Goal: Task Accomplishment & Management: Use online tool/utility

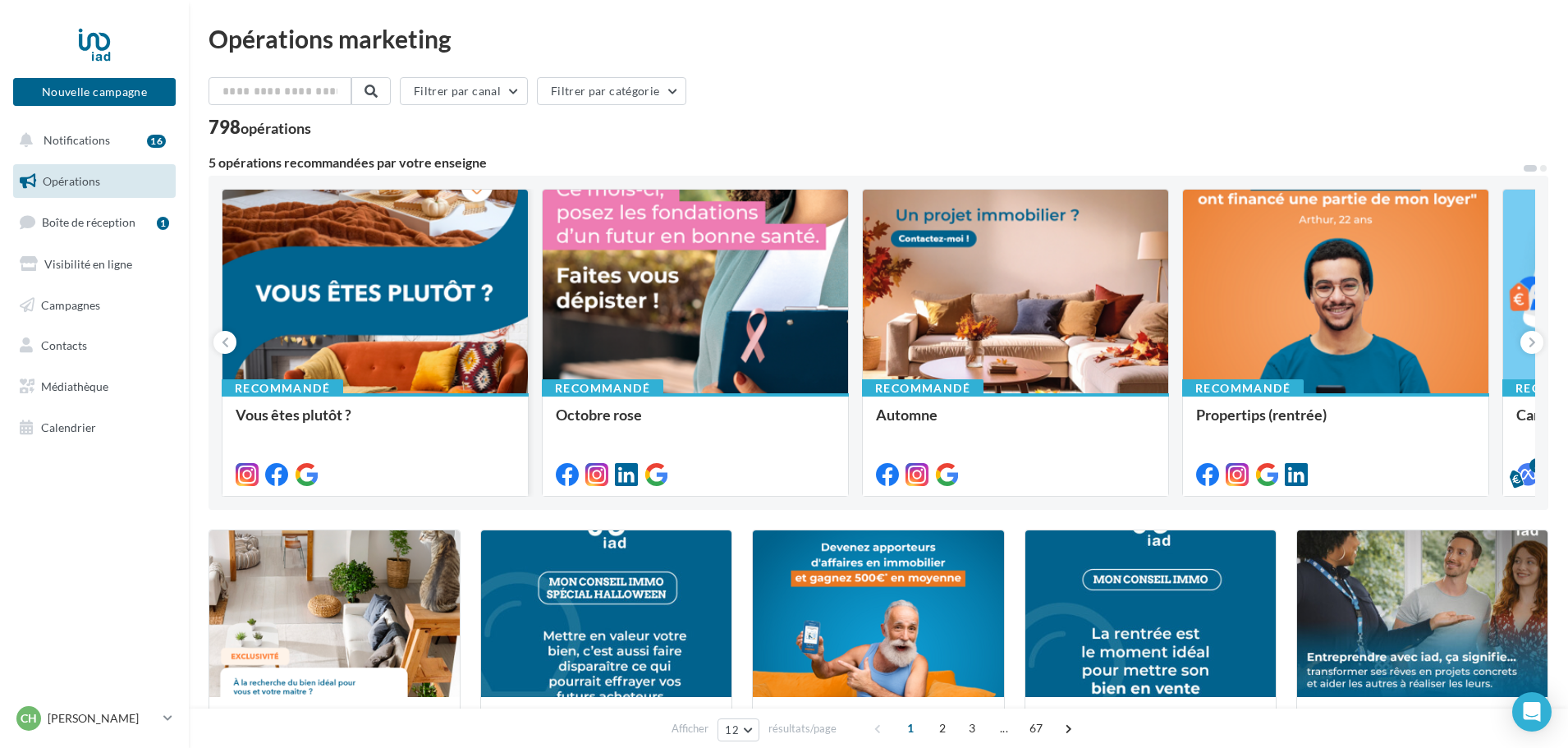
click at [315, 320] on div at bounding box center [375, 293] width 306 height 205
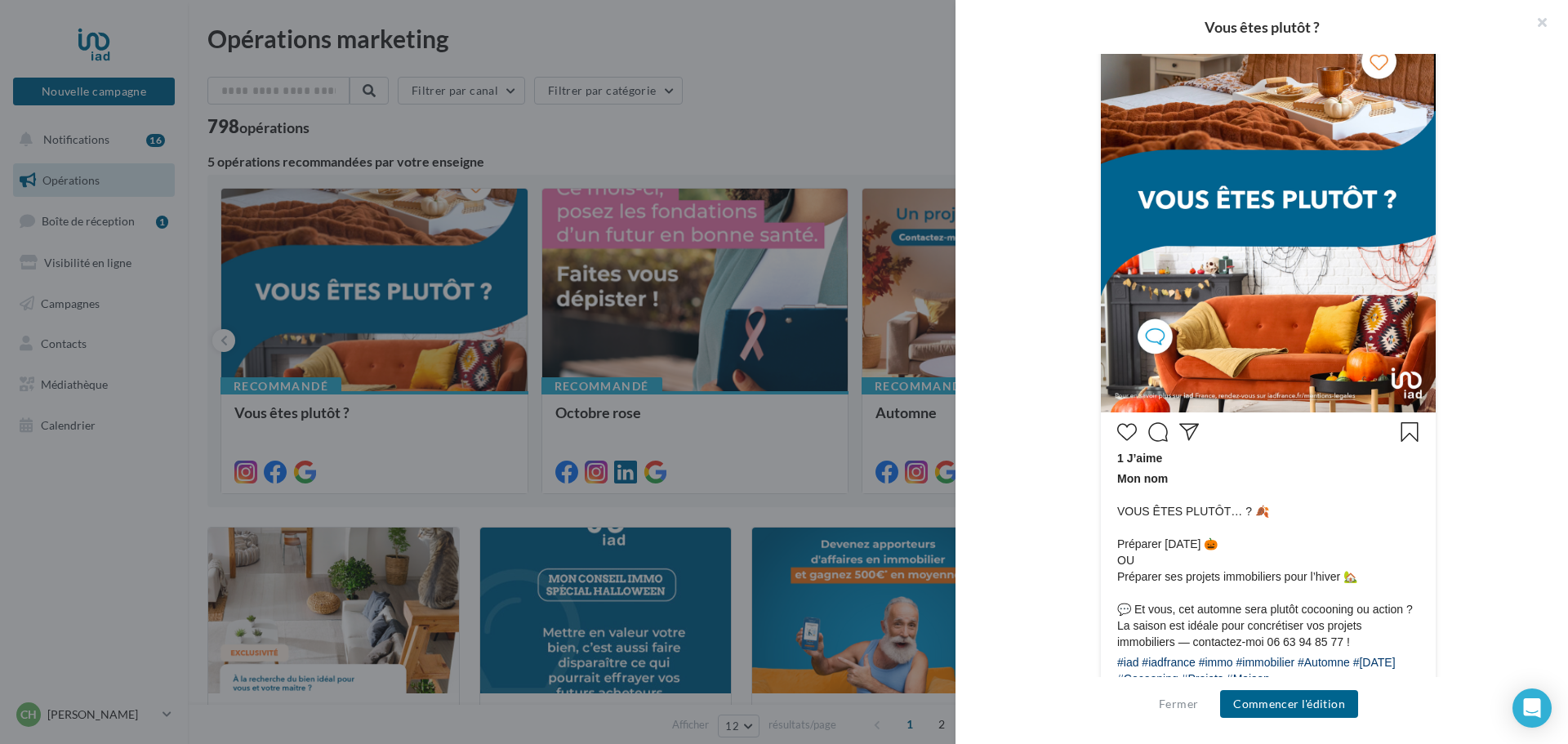
scroll to position [431, 0]
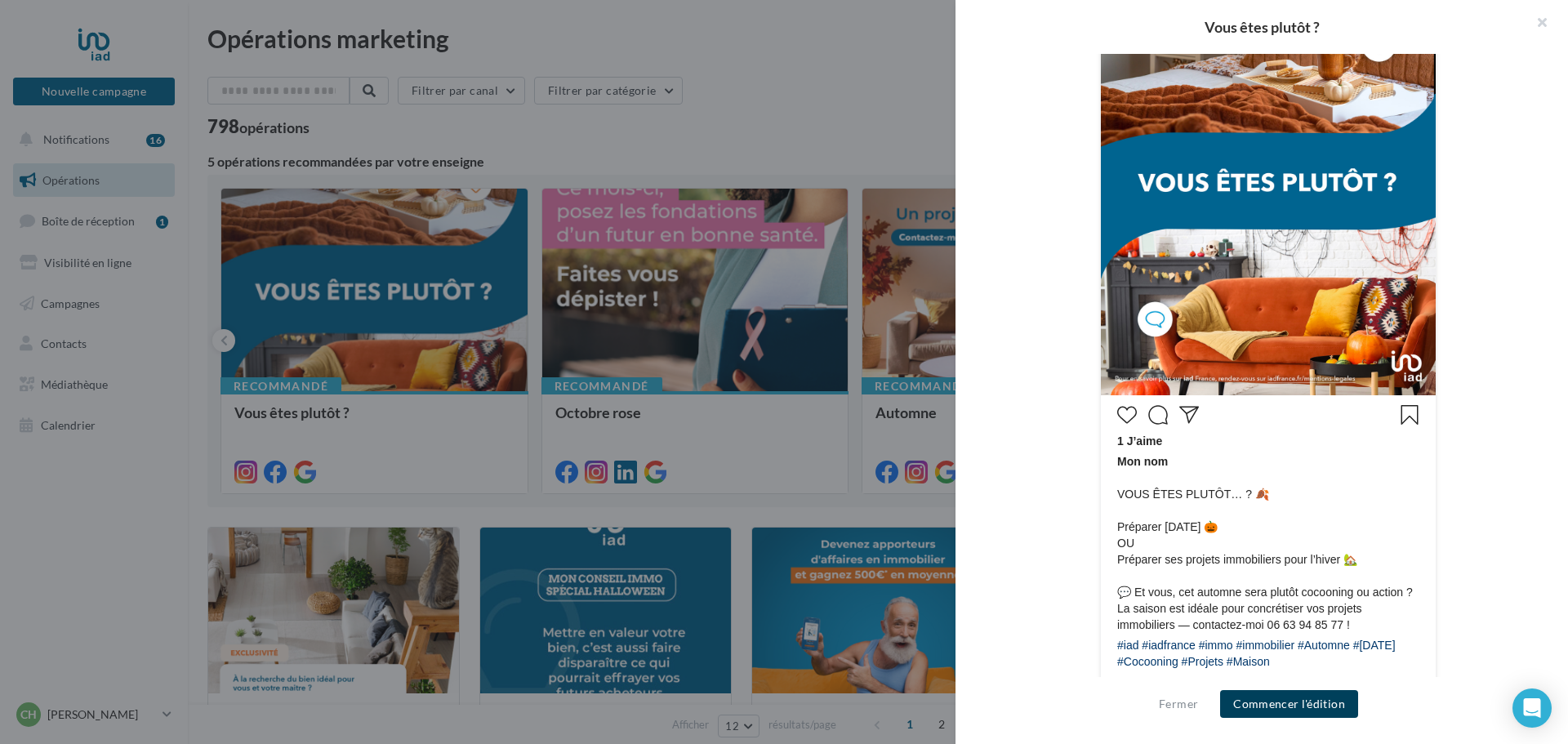
click at [1258, 708] on button "Commencer l'édition" at bounding box center [1289, 705] width 138 height 28
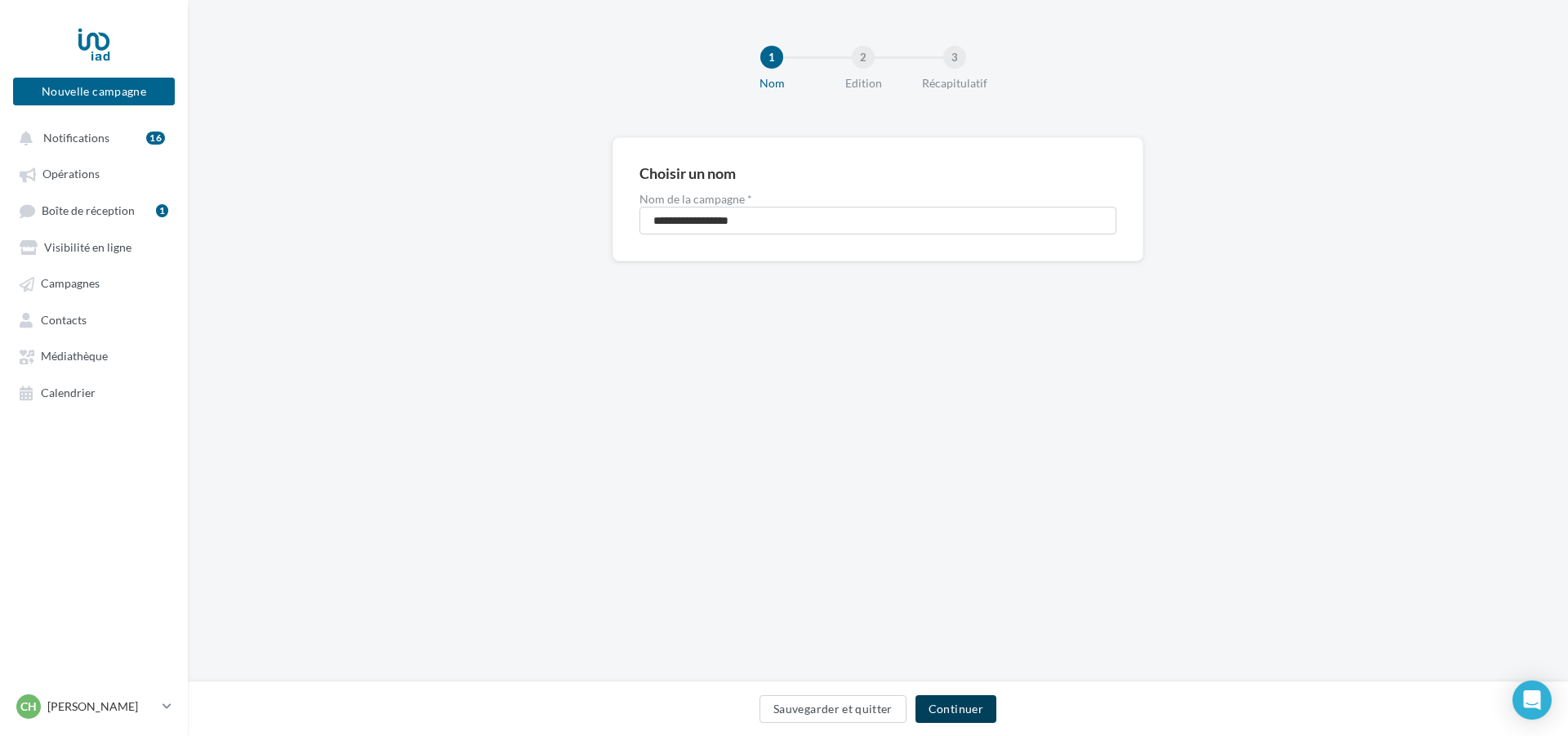
click at [957, 720] on button "Continuer" at bounding box center [956, 710] width 81 height 28
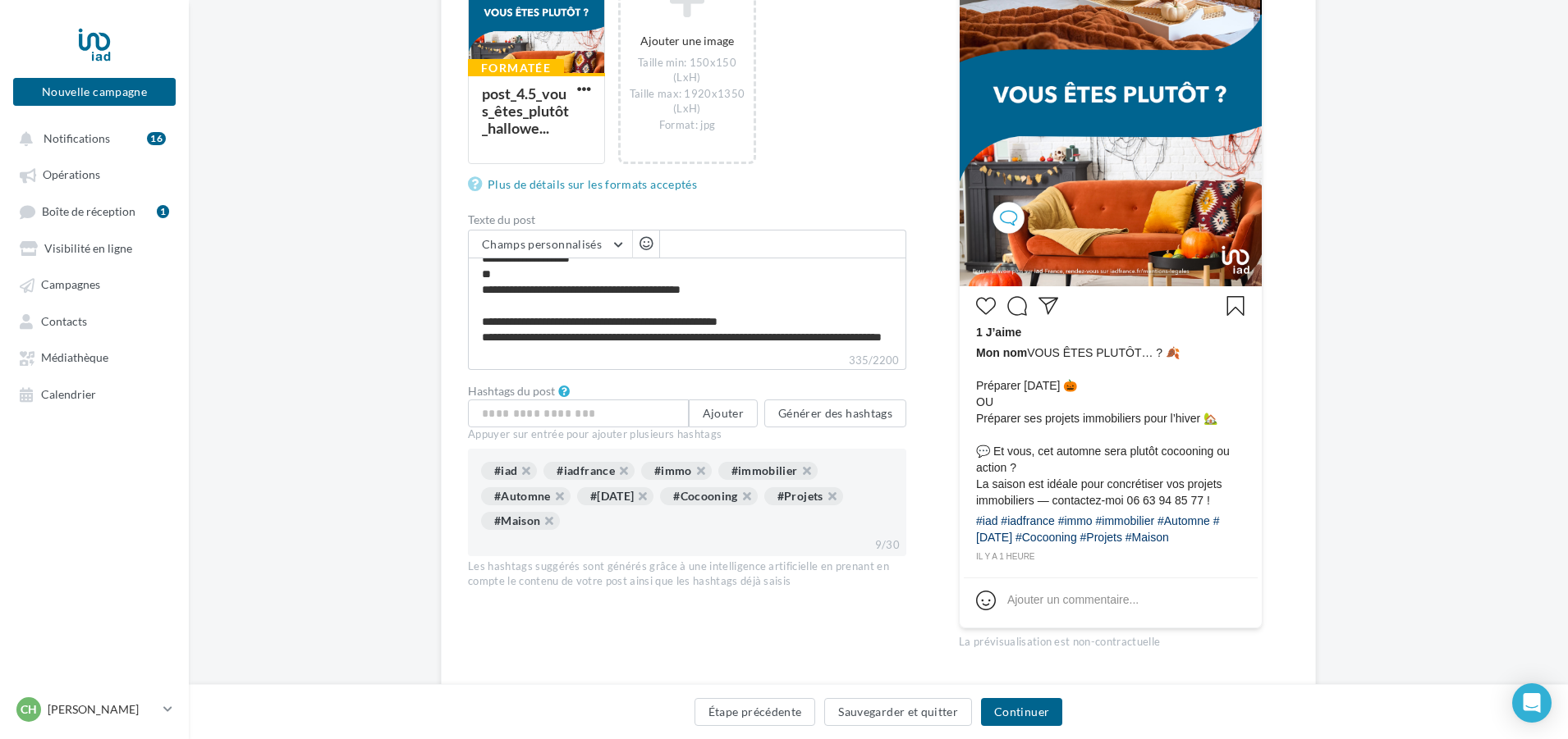
scroll to position [410, 0]
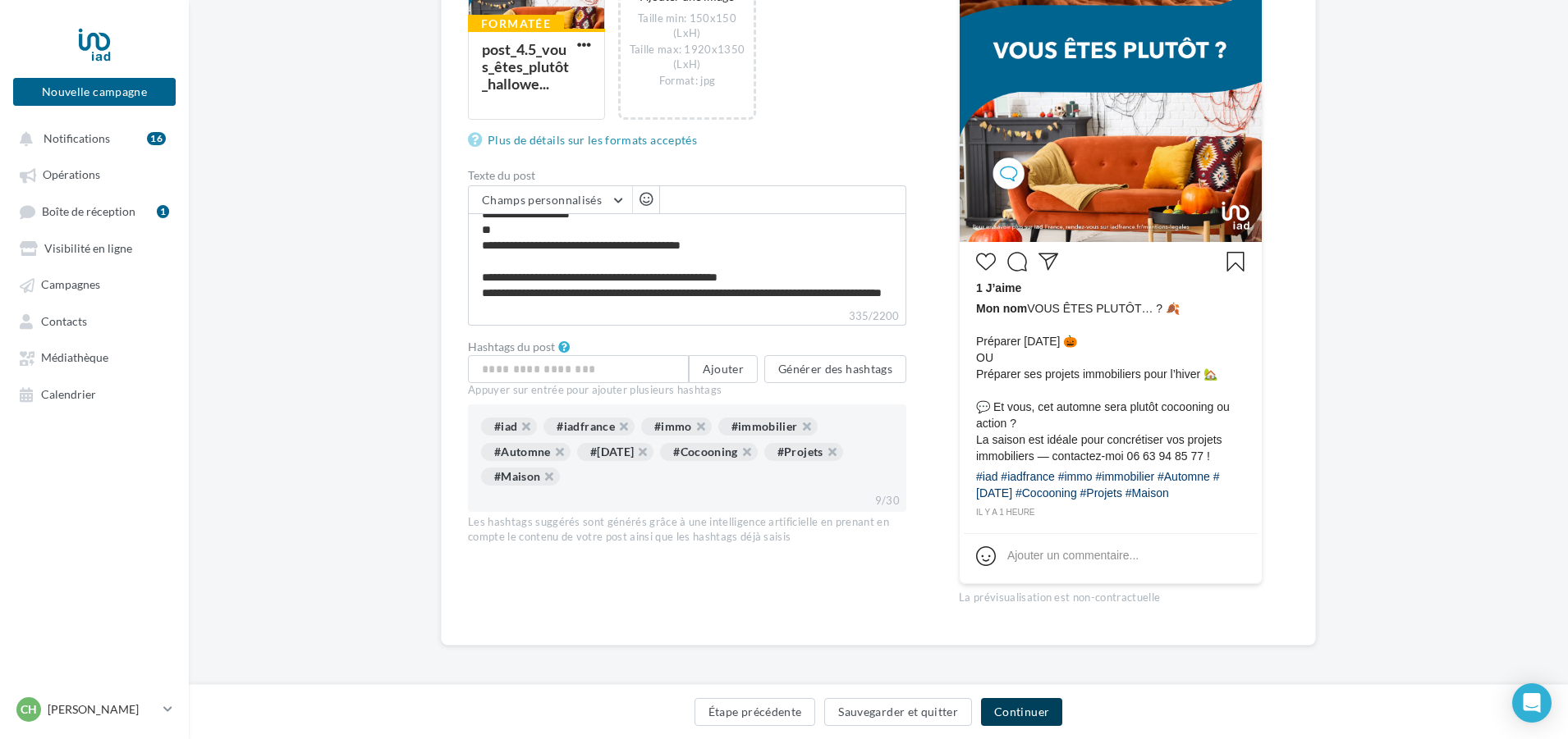
click at [1017, 712] on button "Continuer" at bounding box center [1021, 713] width 81 height 28
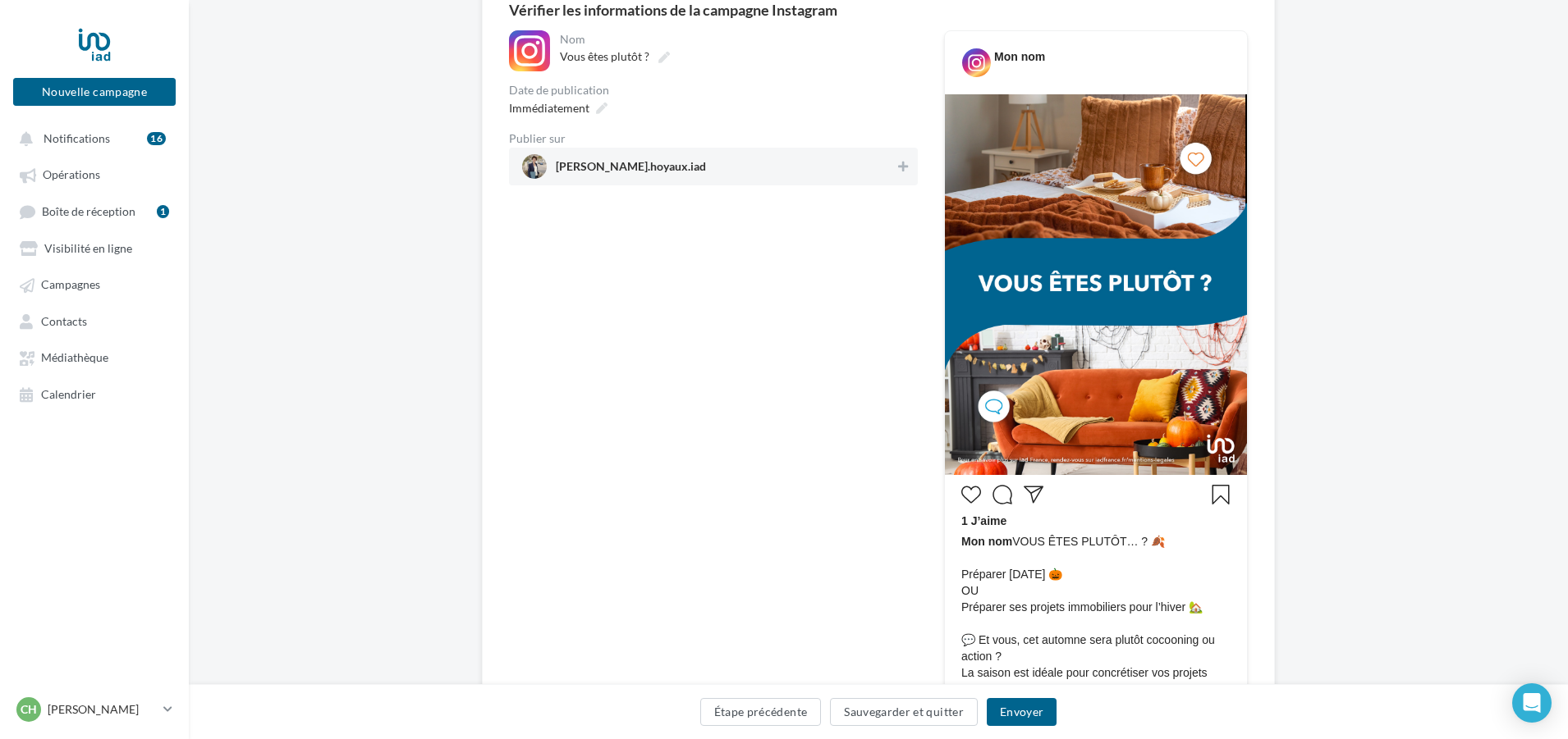
scroll to position [164, 0]
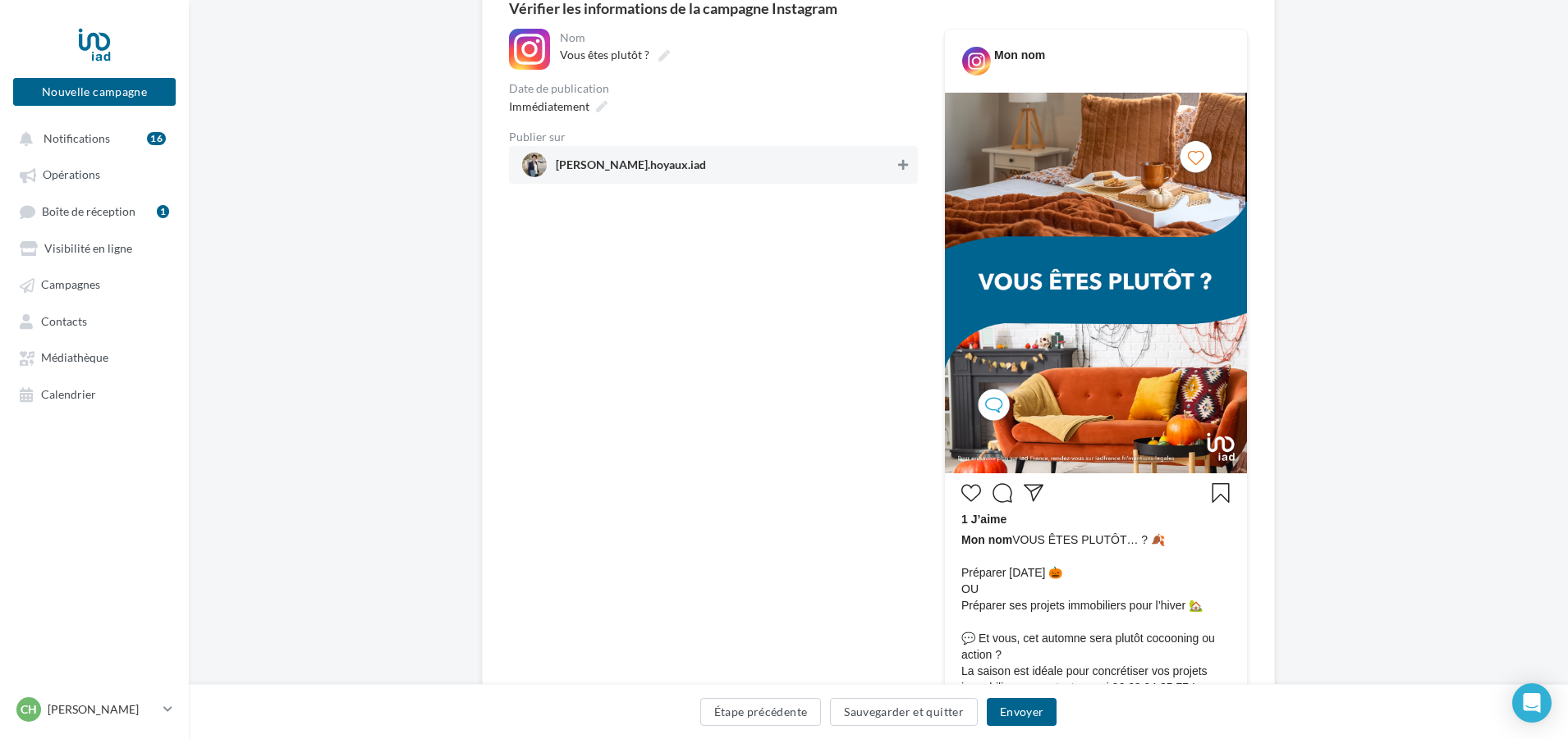
click at [900, 168] on icon at bounding box center [903, 165] width 10 height 12
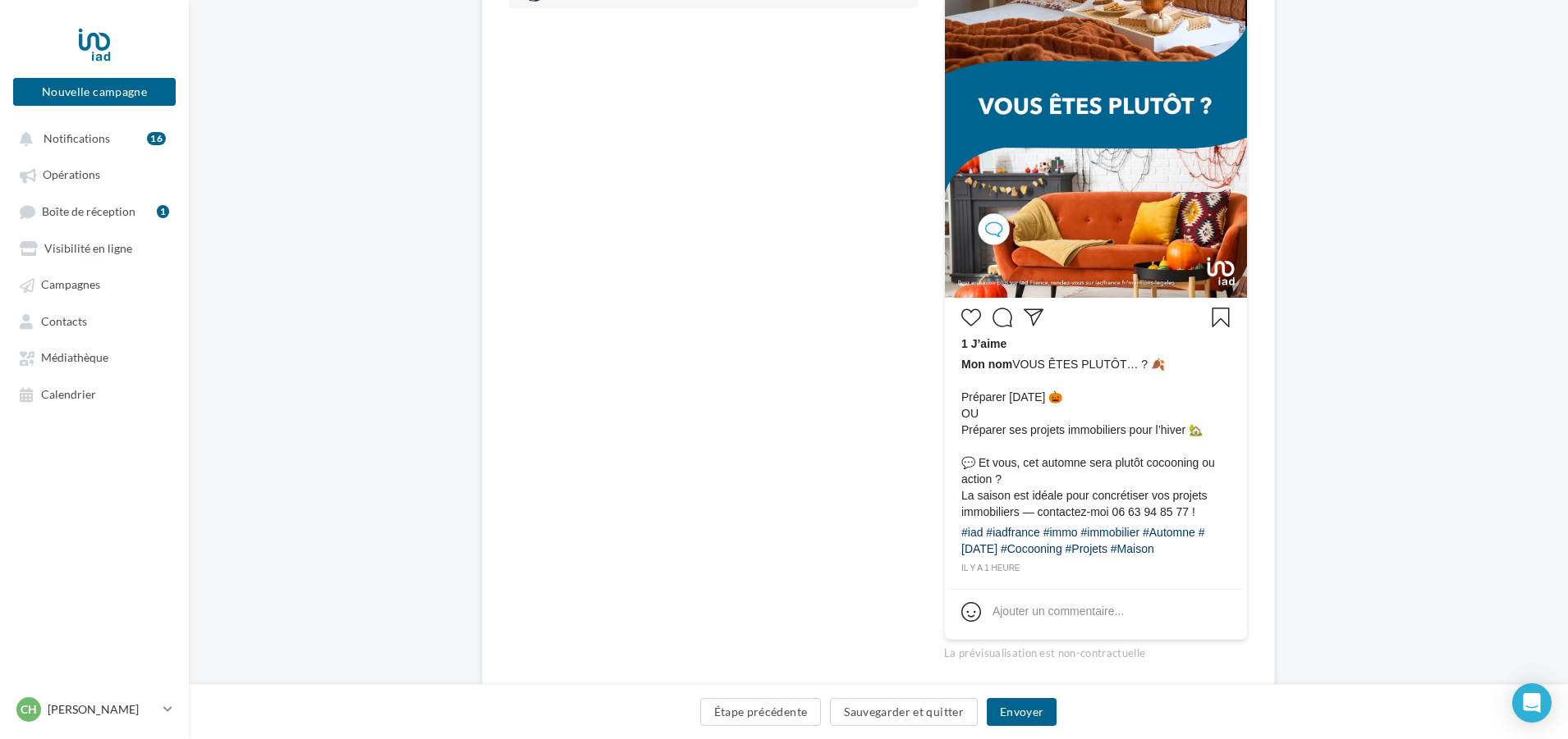
scroll to position [399, 0]
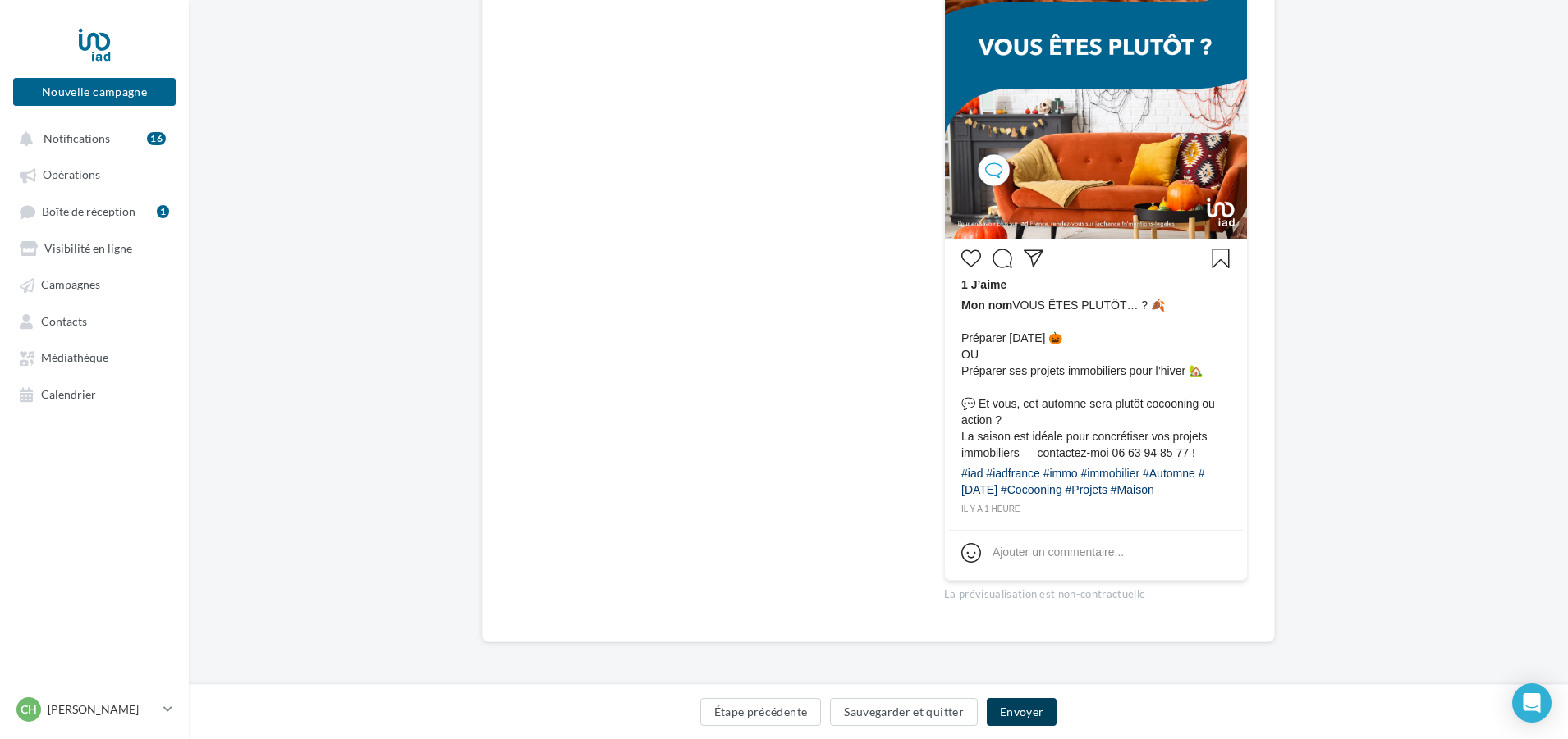
click at [1016, 713] on button "Envoyer" at bounding box center [1021, 713] width 69 height 28
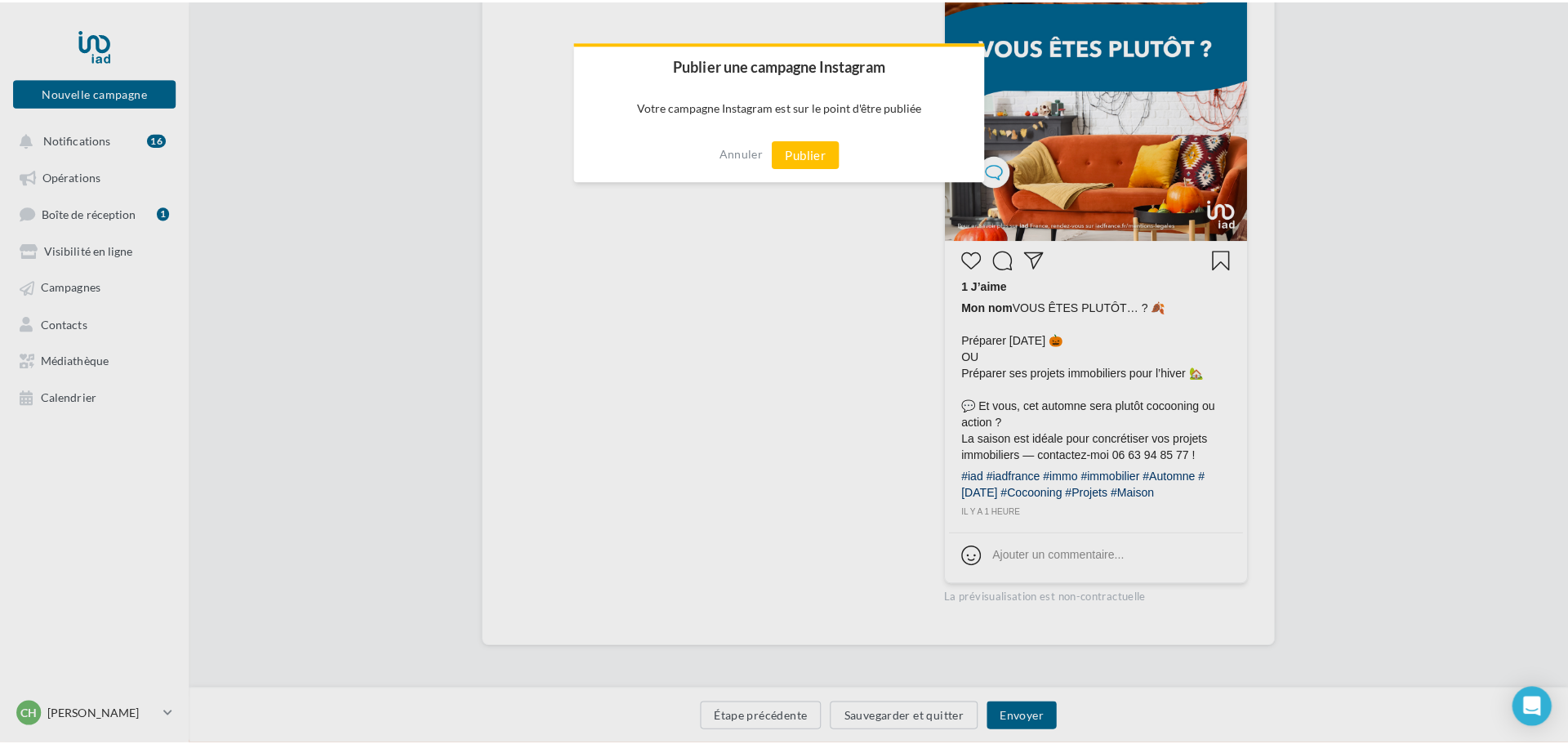
scroll to position [389, 0]
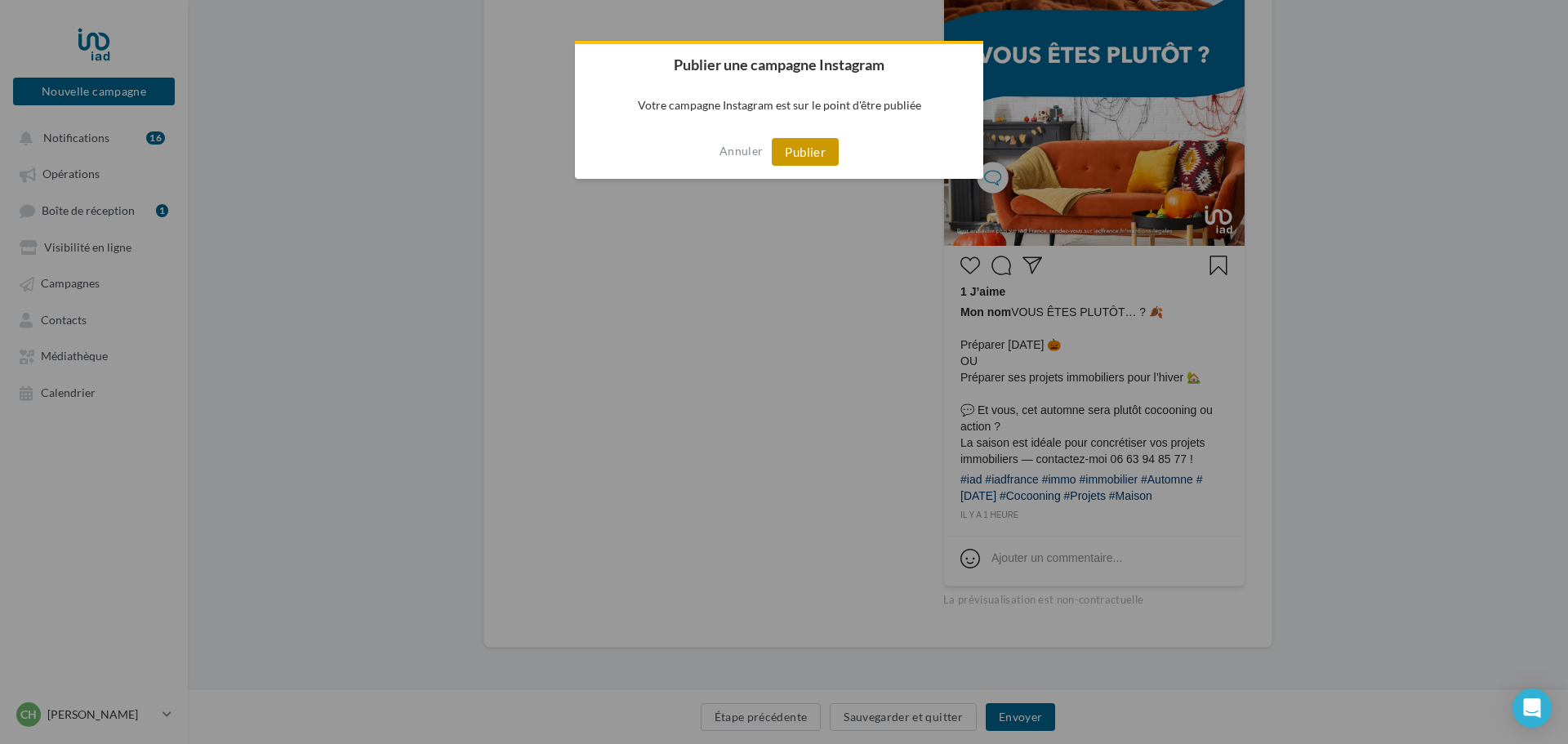
click at [788, 150] on button "Publier" at bounding box center [805, 152] width 67 height 28
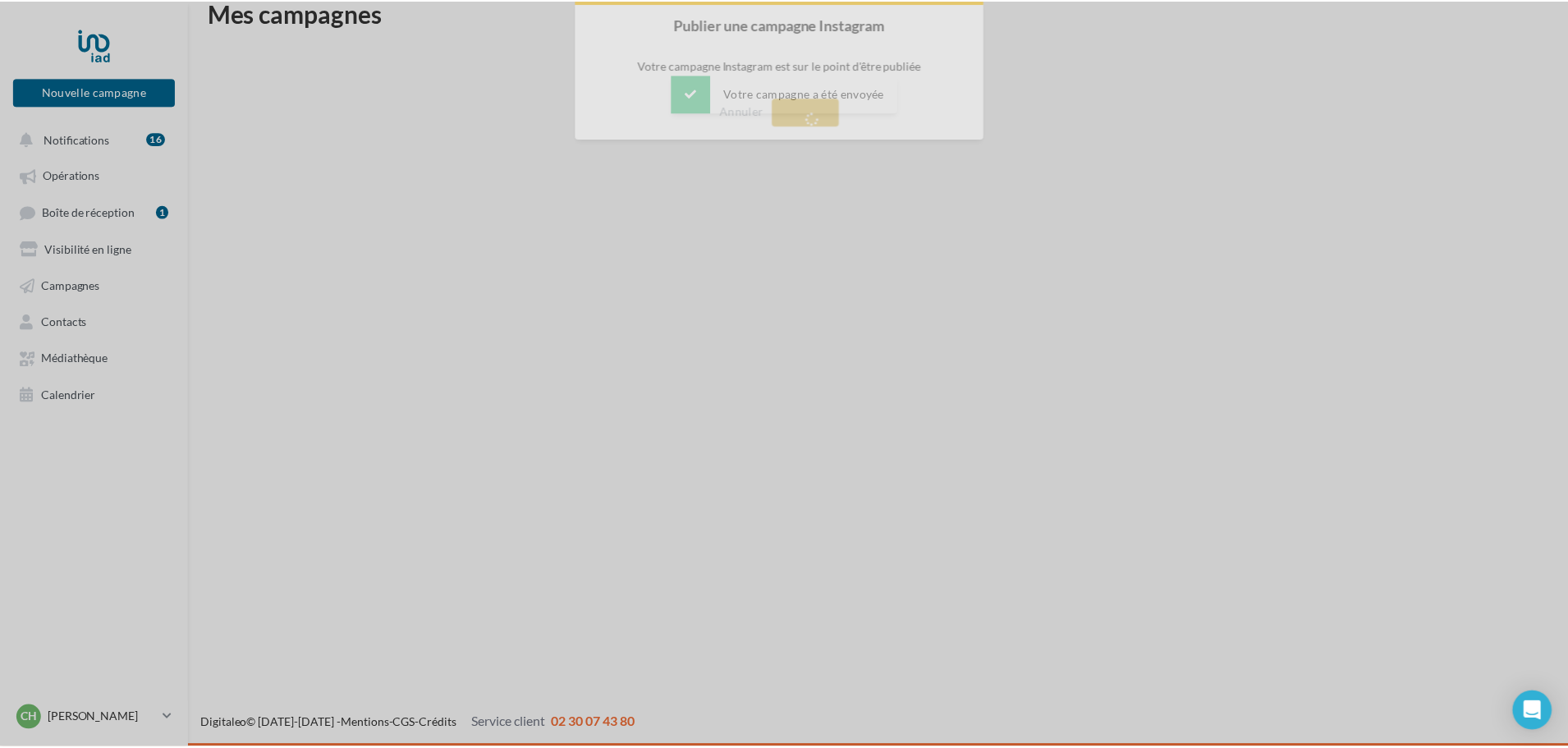
scroll to position [26, 0]
